Goal: Register for event/course

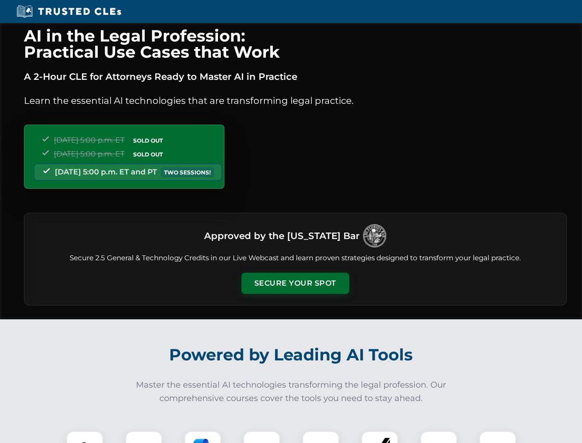
click at [295, 283] on button "Secure Your Spot" at bounding box center [296, 282] width 108 height 21
click at [85, 437] on img at bounding box center [84, 449] width 27 height 27
click at [144, 437] on div at bounding box center [143, 449] width 37 height 37
